Goal: Feedback & Contribution: Leave review/rating

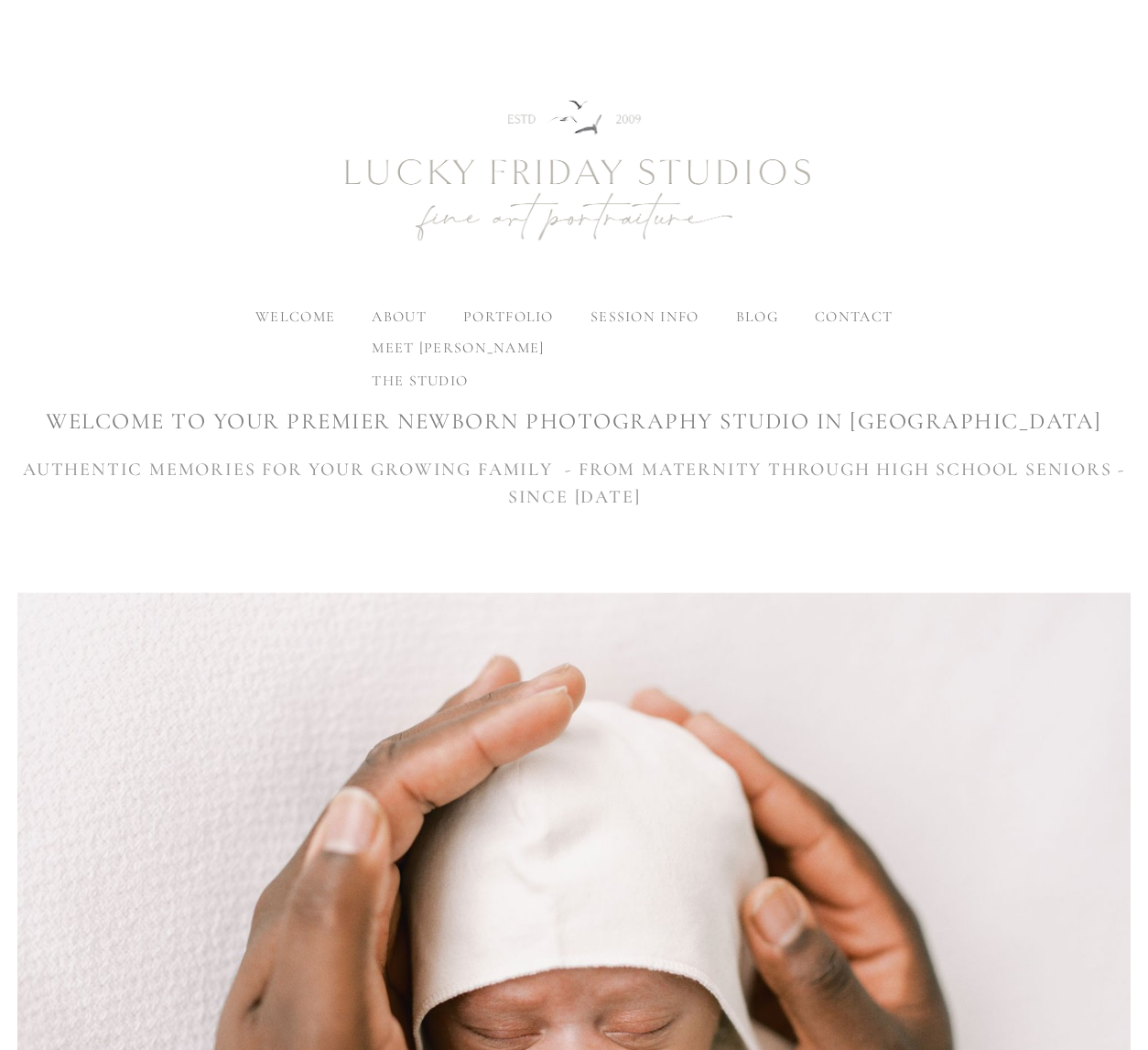
click at [403, 317] on label "about" at bounding box center [398, 317] width 54 height 19
click at [0, 0] on input "about" at bounding box center [0, 0] width 0 height 0
click at [413, 343] on span "meet [PERSON_NAME]" at bounding box center [457, 348] width 172 height 19
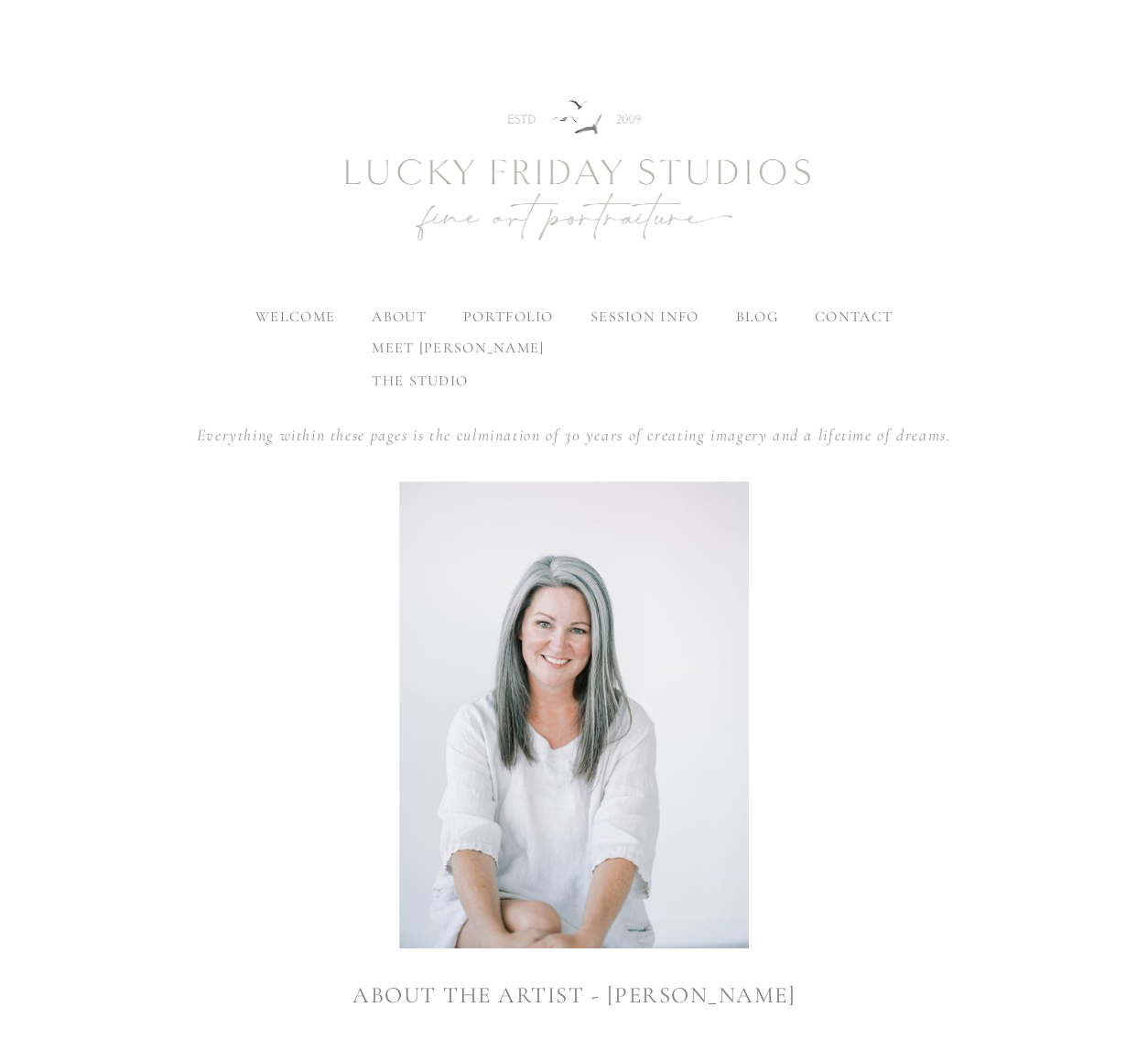
click at [426, 375] on span "the studio" at bounding box center [419, 381] width 96 height 19
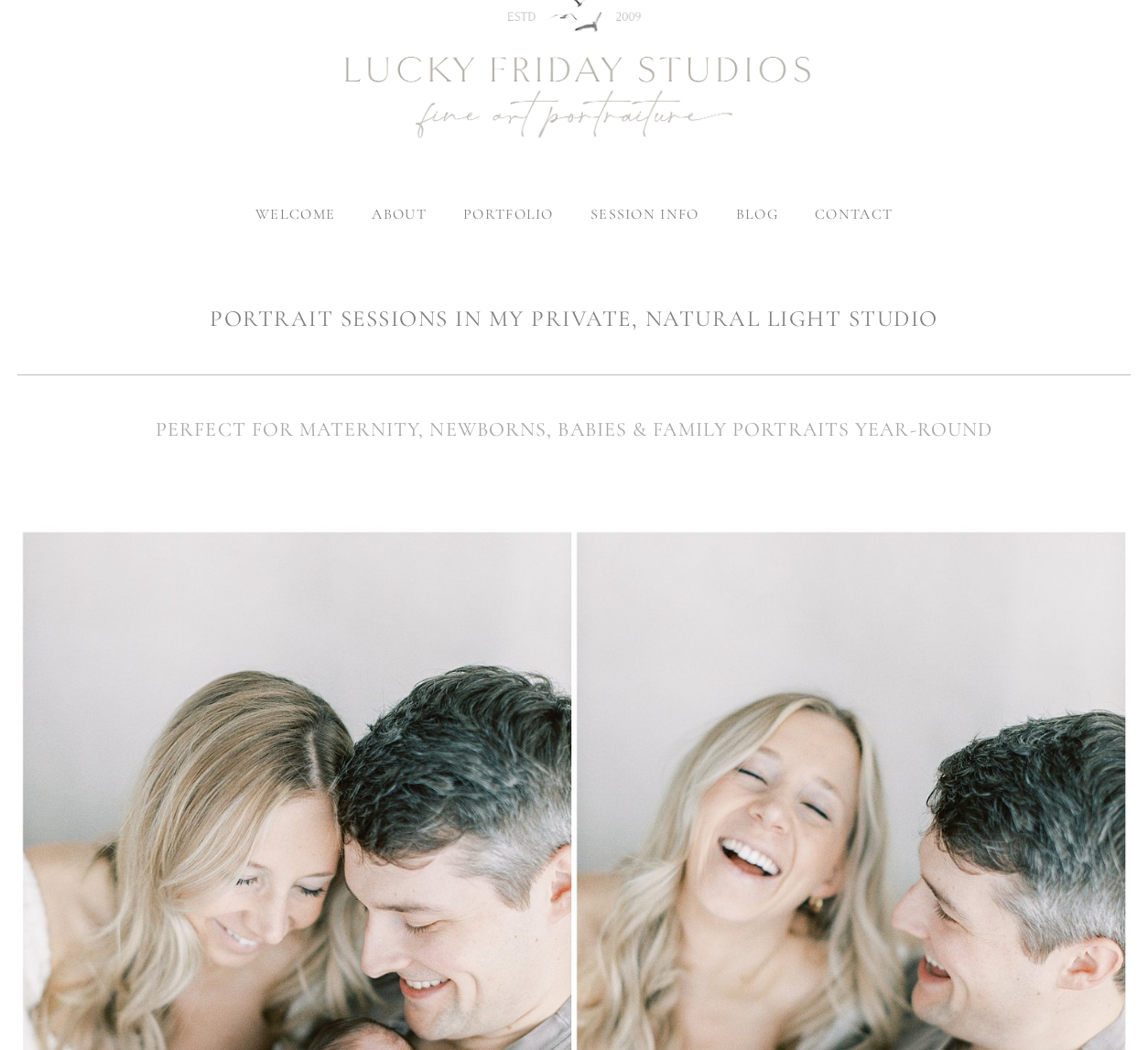
scroll to position [106, 0]
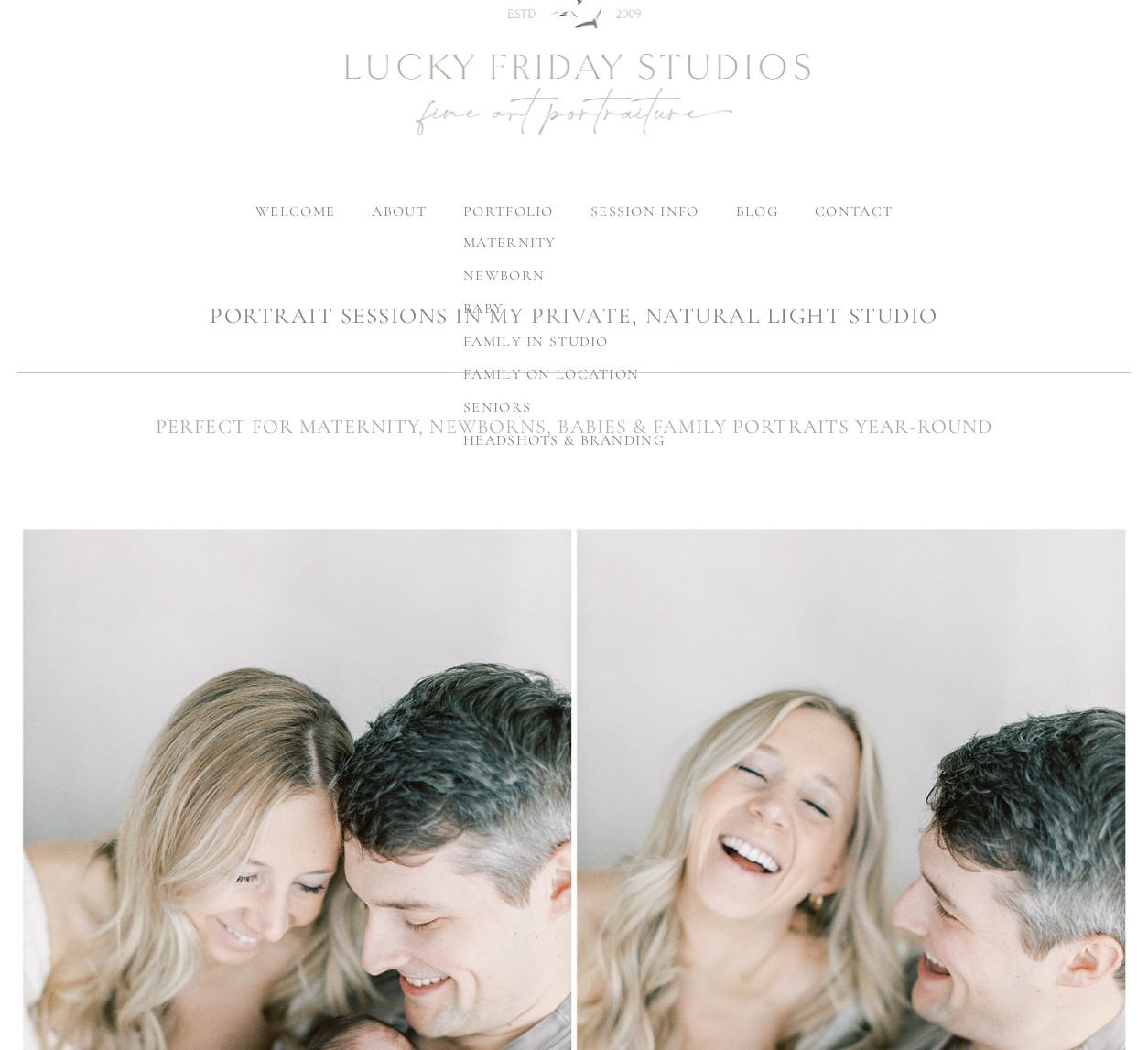
click at [495, 284] on link "newborn" at bounding box center [564, 275] width 231 height 33
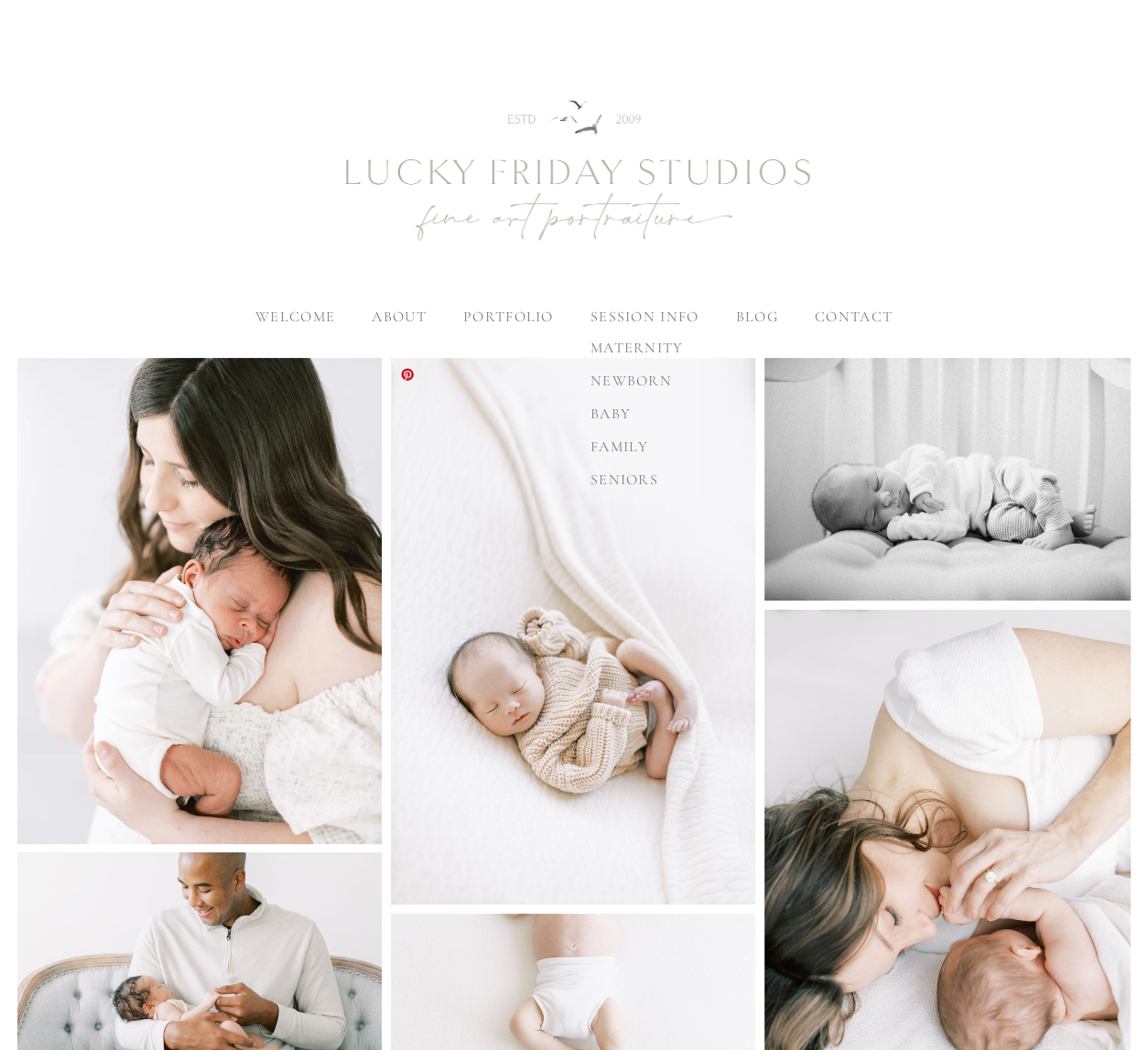
click at [646, 378] on span "newborn" at bounding box center [630, 381] width 81 height 19
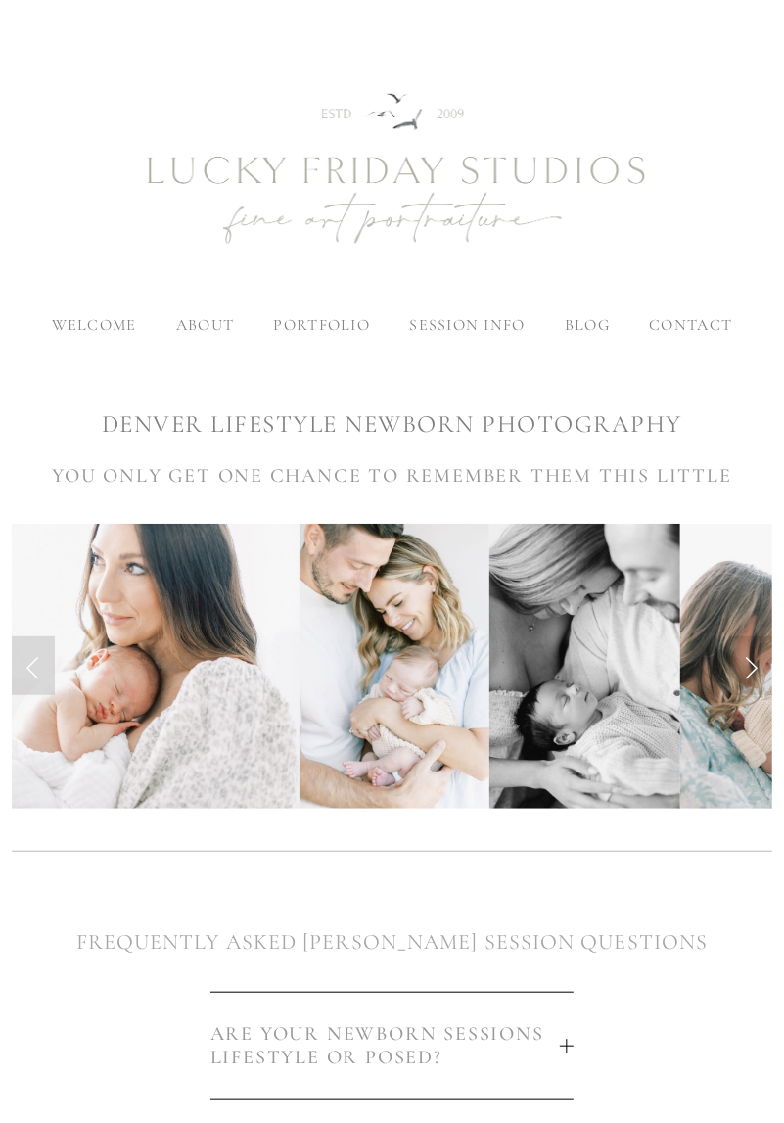
click at [593, 329] on span "blog" at bounding box center [587, 325] width 45 height 20
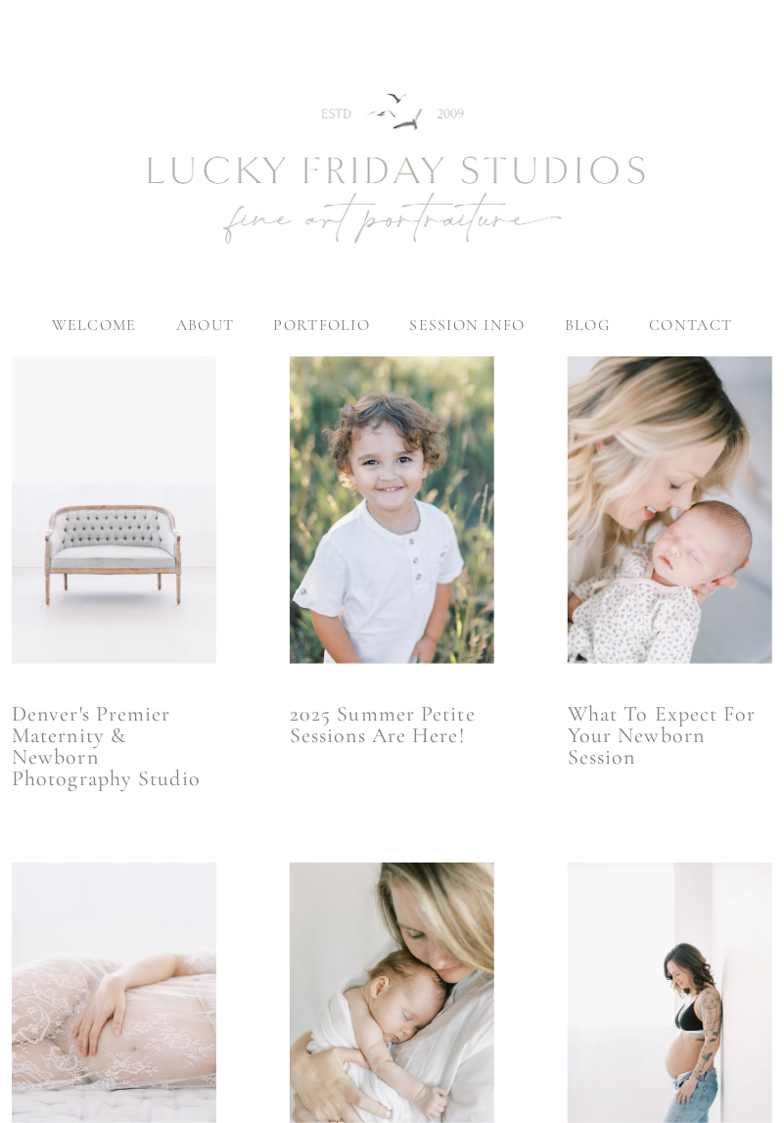
click at [146, 563] on img at bounding box center [114, 509] width 205 height 307
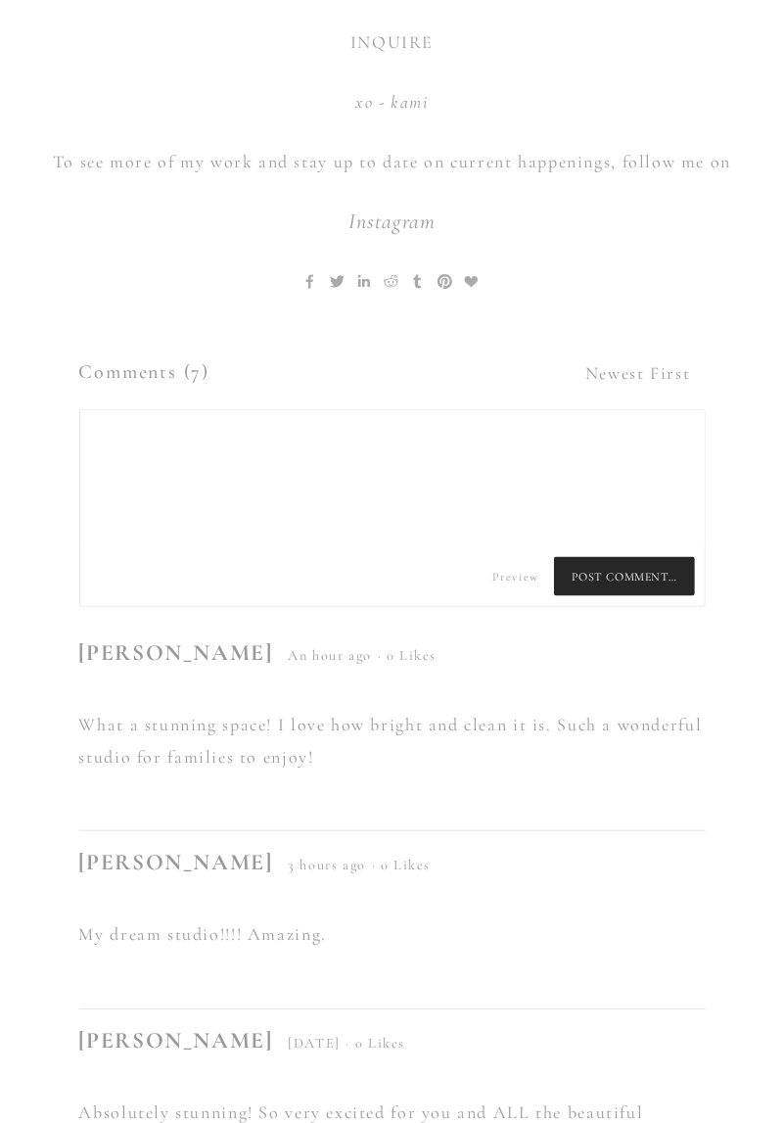
scroll to position [7251, 0]
click at [354, 409] on textarea at bounding box center [392, 477] width 625 height 137
type textarea "Your studio is so, so beautiful!"
click at [627, 556] on span "Post Comment…" at bounding box center [624, 575] width 141 height 39
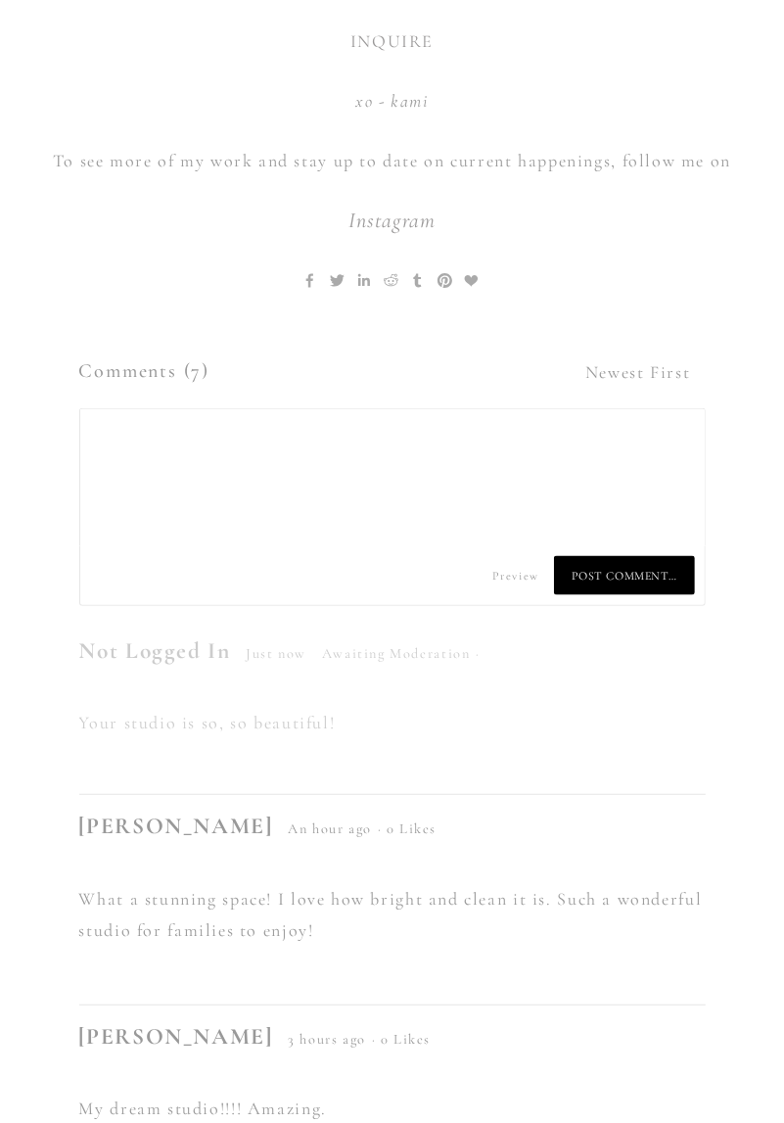
type textarea "Your studio is so, so beautiful!"
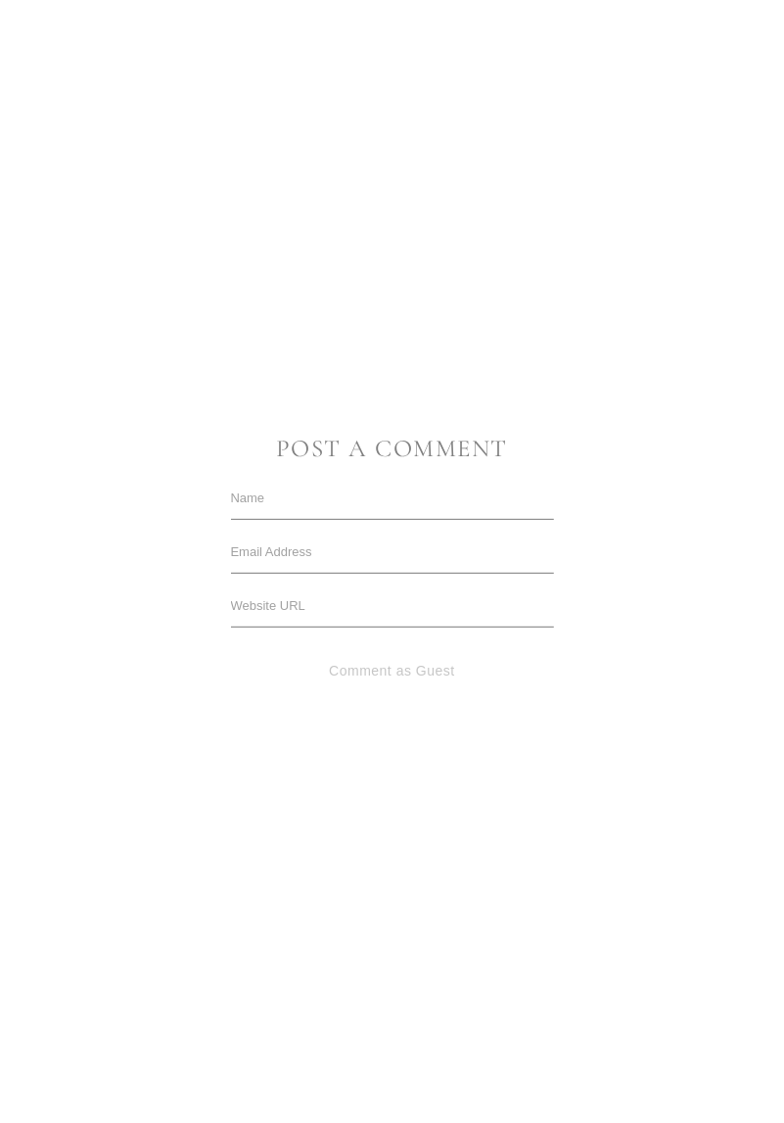
click at [424, 510] on input "text" at bounding box center [392, 498] width 323 height 43
type input "j"
type input "Julie"
type input "juliebrockphotography@gmail.com"
click at [408, 612] on input "text" at bounding box center [392, 605] width 323 height 43
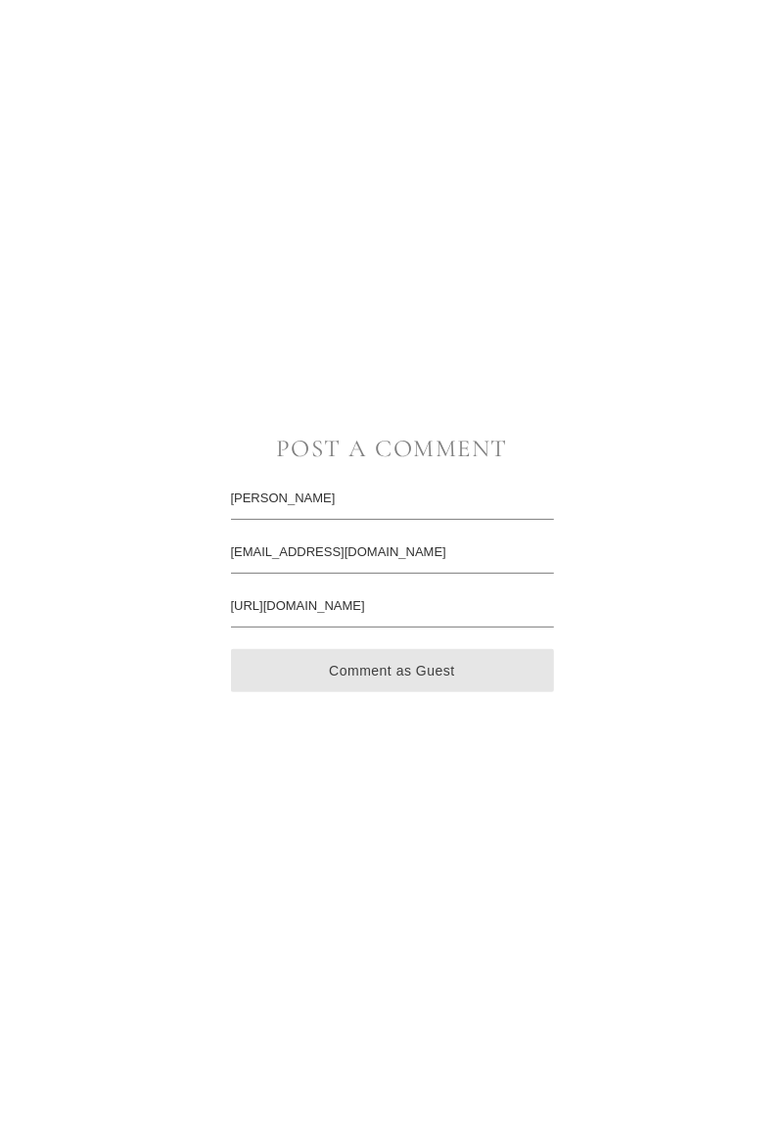
type input "https://www.juliebrockphoto.com"
click at [424, 677] on button "Comment as Guest" at bounding box center [392, 670] width 323 height 43
